Goal: Communication & Community: Answer question/provide support

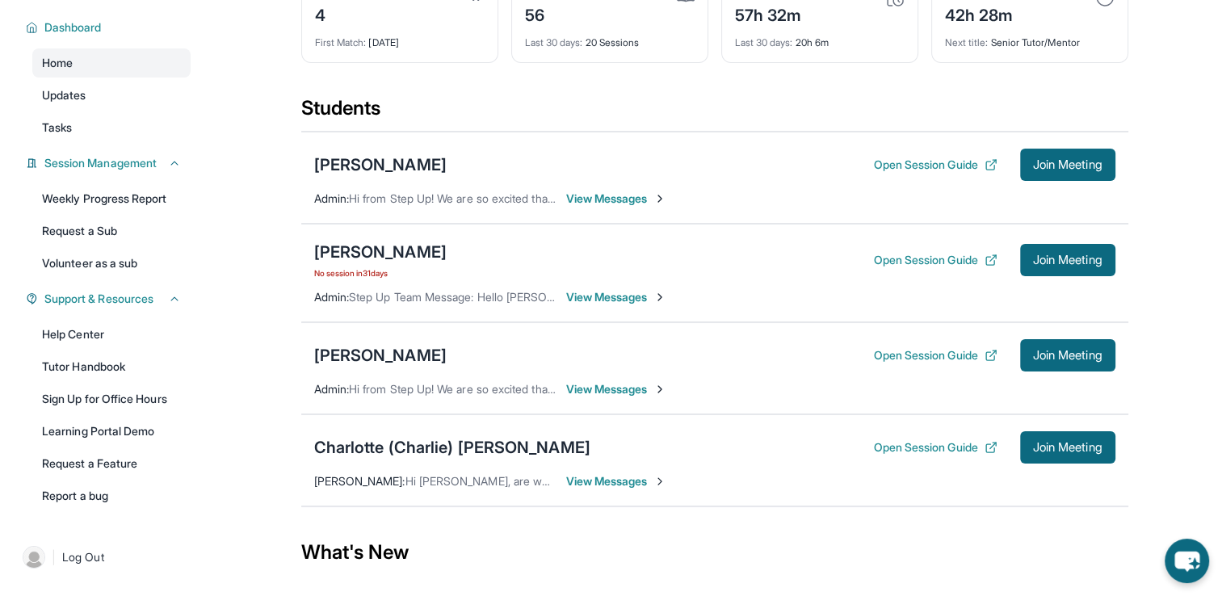
scroll to position [117, 0]
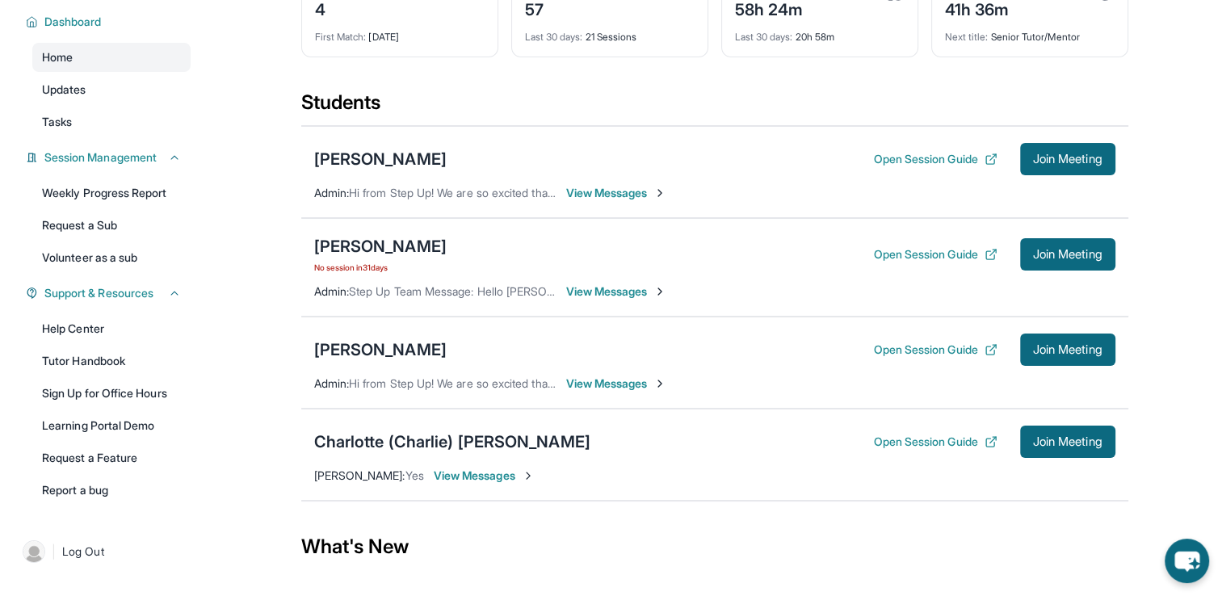
scroll to position [142, 0]
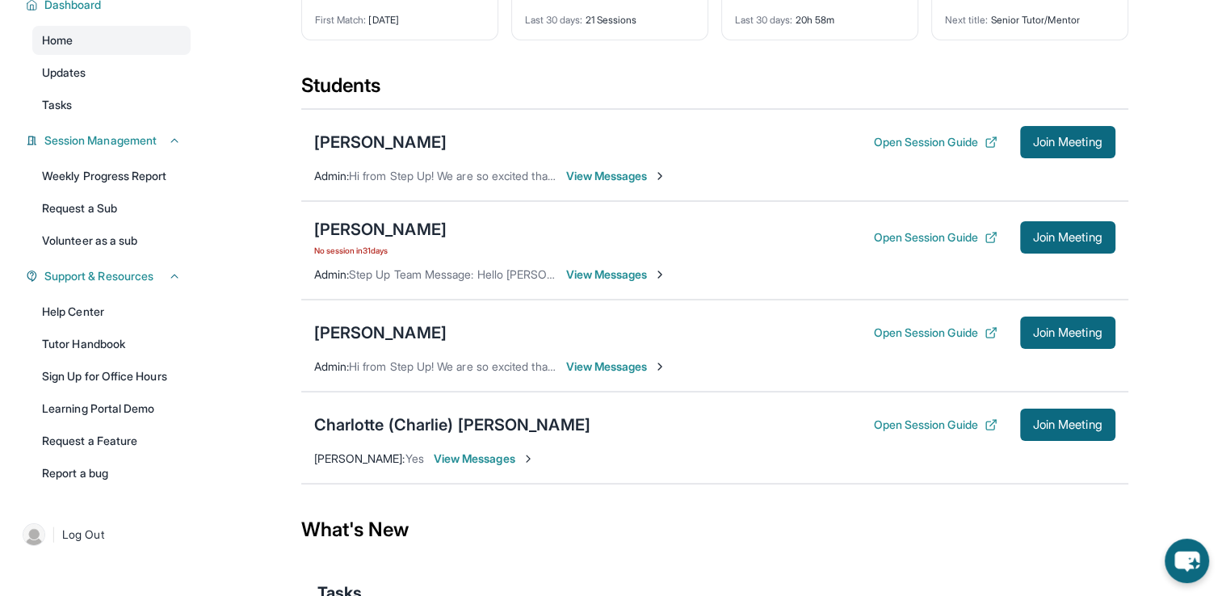
click at [630, 367] on span "View Messages" at bounding box center [616, 367] width 101 height 16
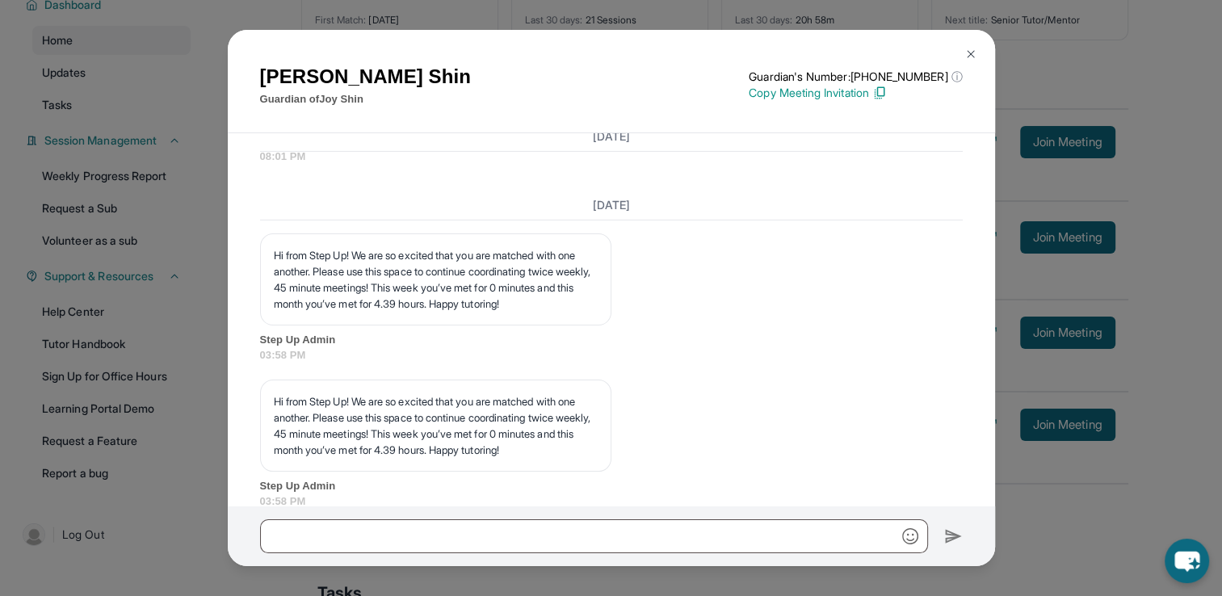
scroll to position [23710, 0]
drag, startPoint x: 619, startPoint y: 347, endPoint x: 681, endPoint y: 398, distance: 80.3
copy p "Good afternoon [PERSON_NAME], I’m writing to confirm our tutoring session sched…"
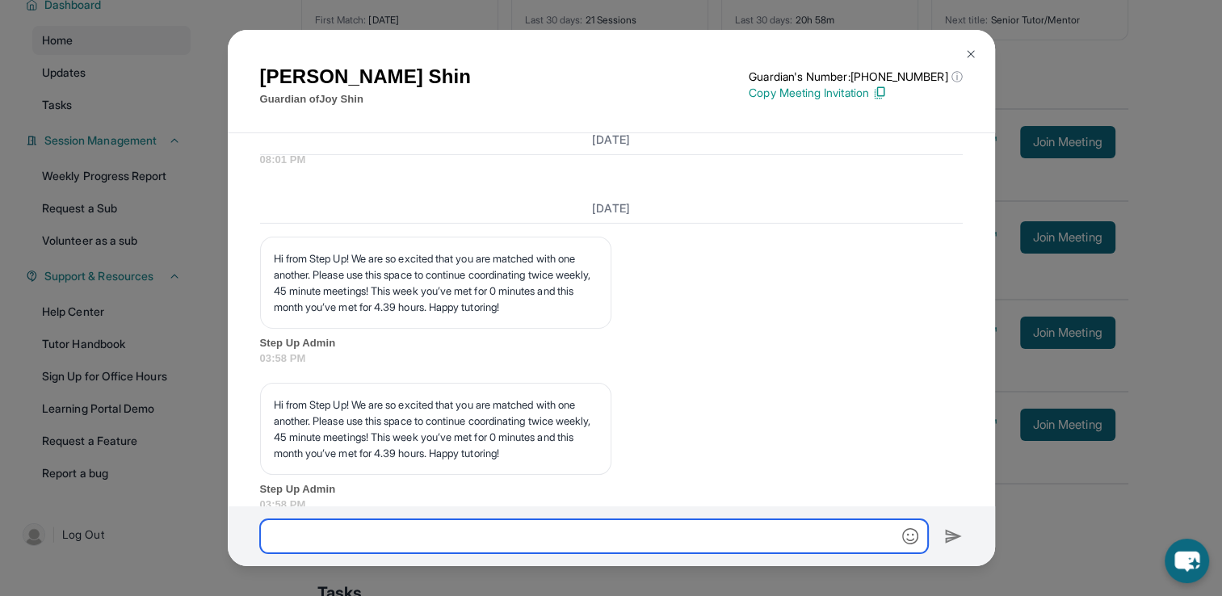
click at [649, 531] on input "text" at bounding box center [594, 536] width 668 height 34
paste input "**********"
type input "**********"
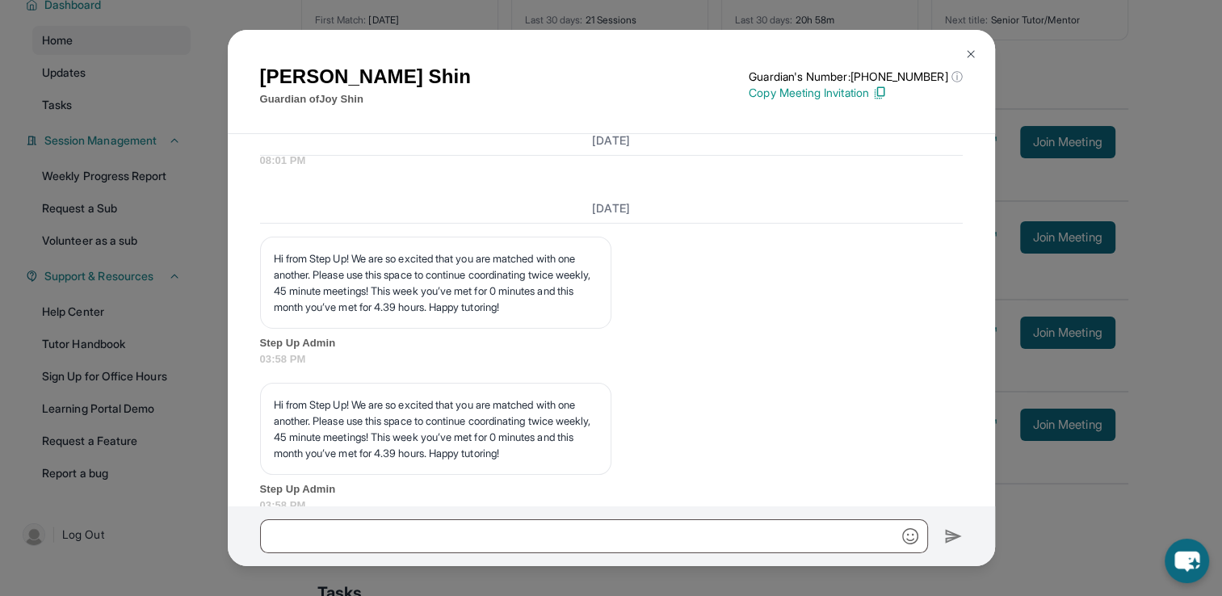
click at [967, 49] on img at bounding box center [970, 54] width 13 height 13
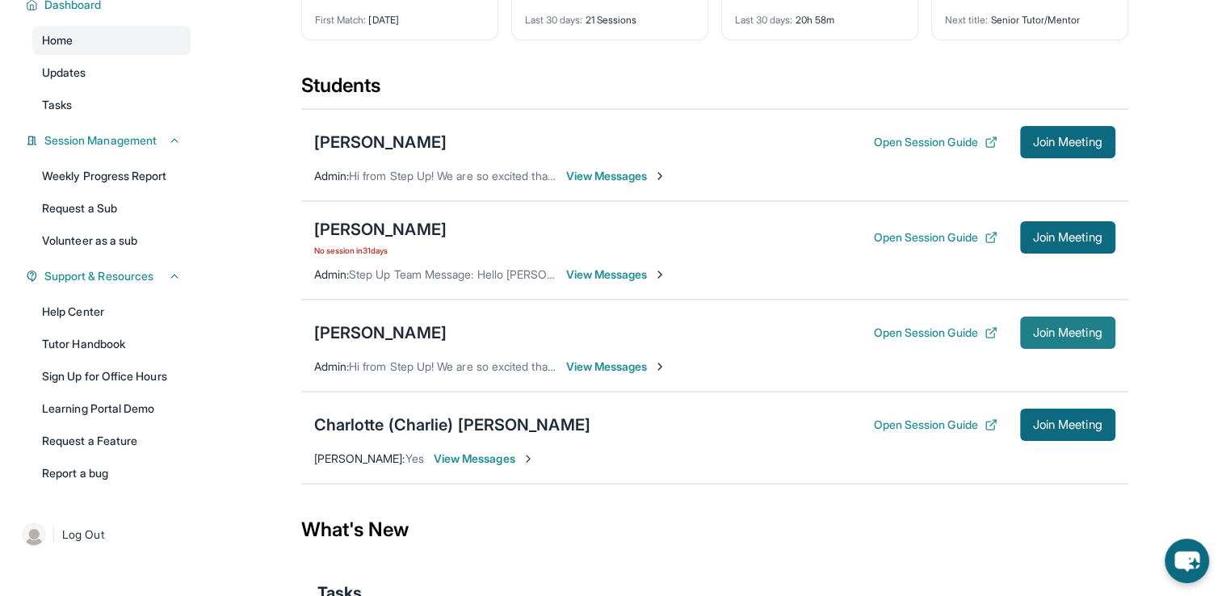
click at [1081, 328] on span "Join Meeting" at bounding box center [1067, 333] width 69 height 10
